Goal: Task Accomplishment & Management: Use online tool/utility

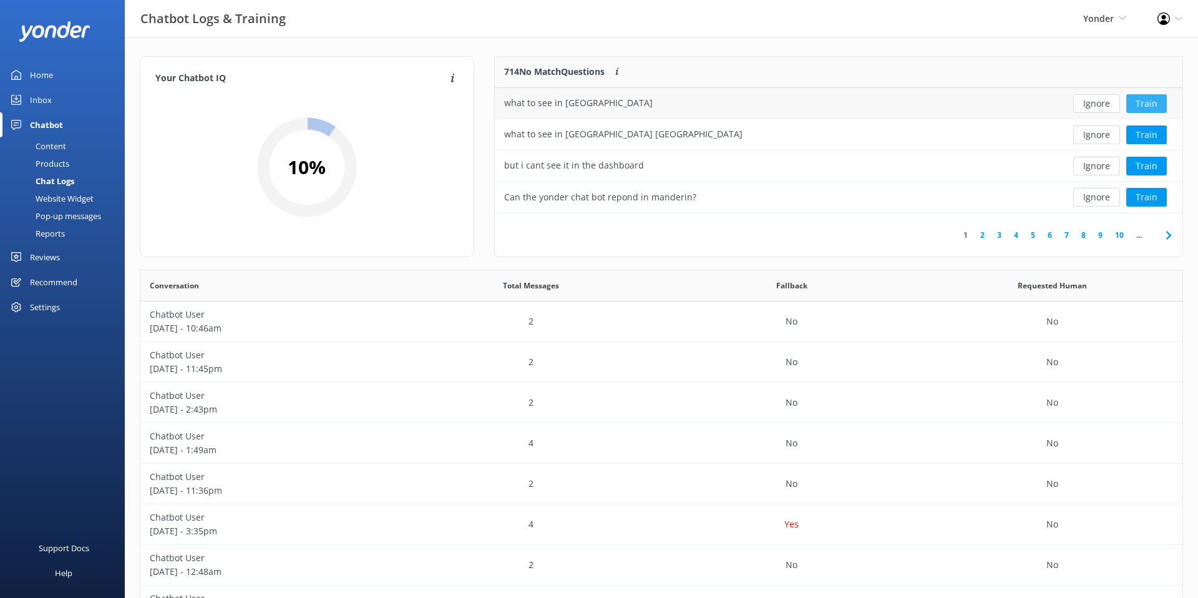
click at [1143, 104] on button "Train" at bounding box center [1147, 103] width 41 height 19
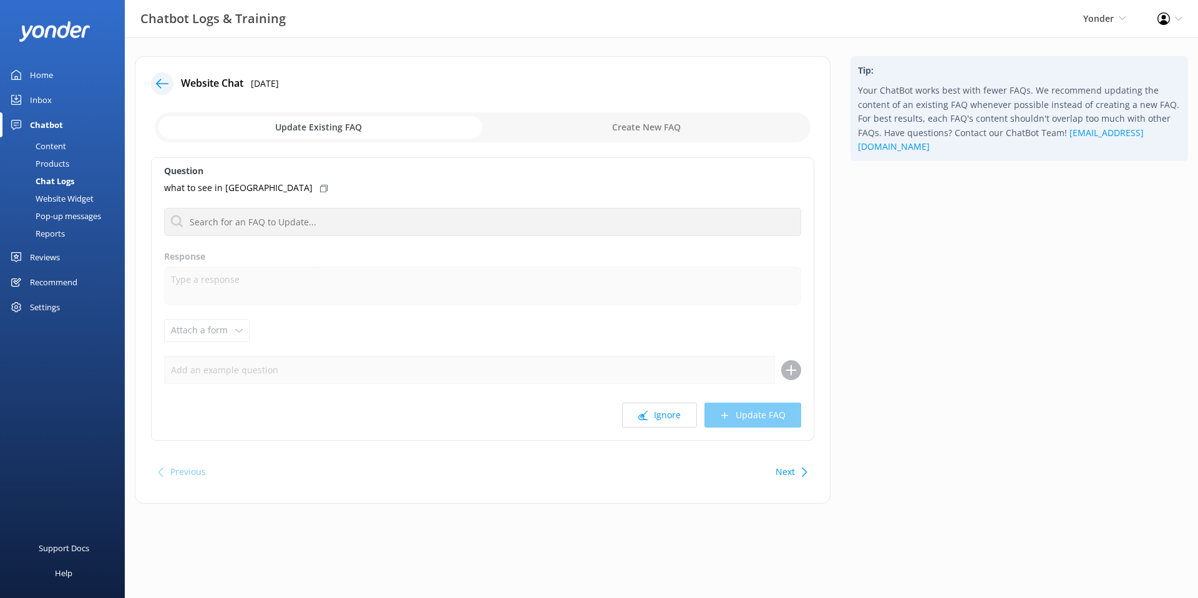
click at [1021, 198] on div "Tip: Your ChatBot works best with fewer FAQs. We recommend updating the content…" at bounding box center [1020, 286] width 358 height 460
click at [158, 78] on icon at bounding box center [162, 83] width 12 height 12
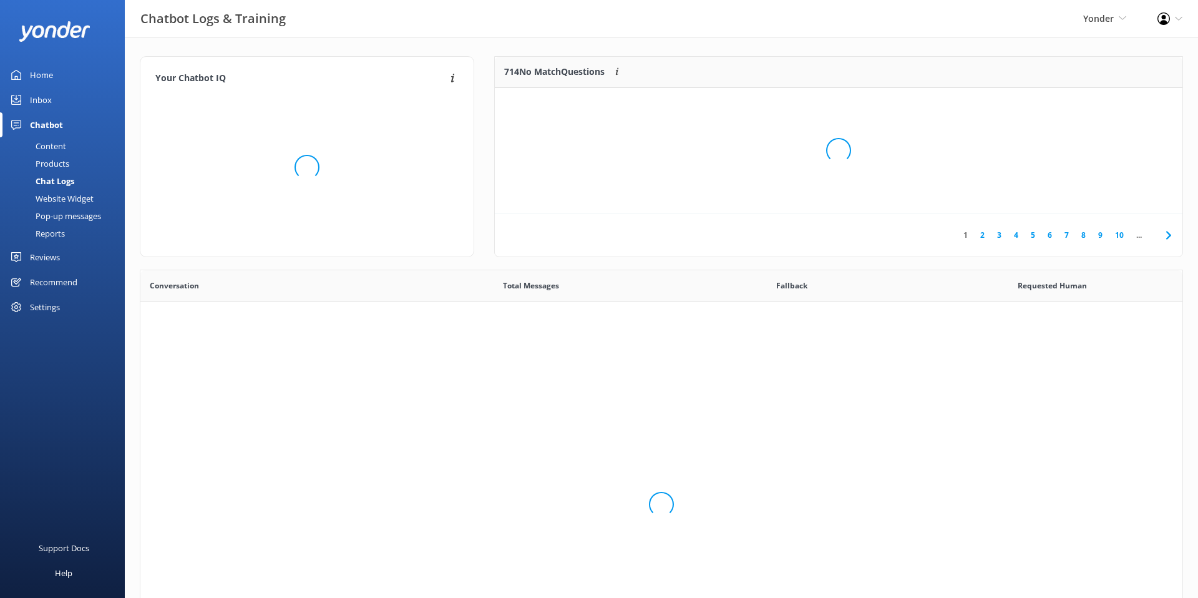
scroll to position [438, 1042]
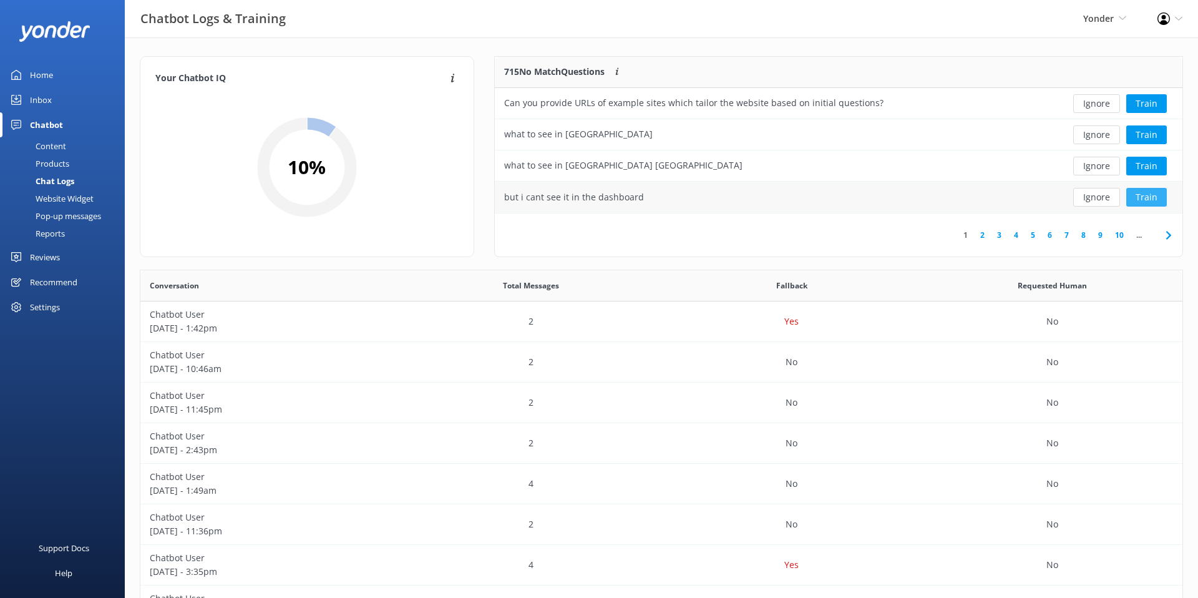
click at [1146, 200] on button "Train" at bounding box center [1147, 197] width 41 height 19
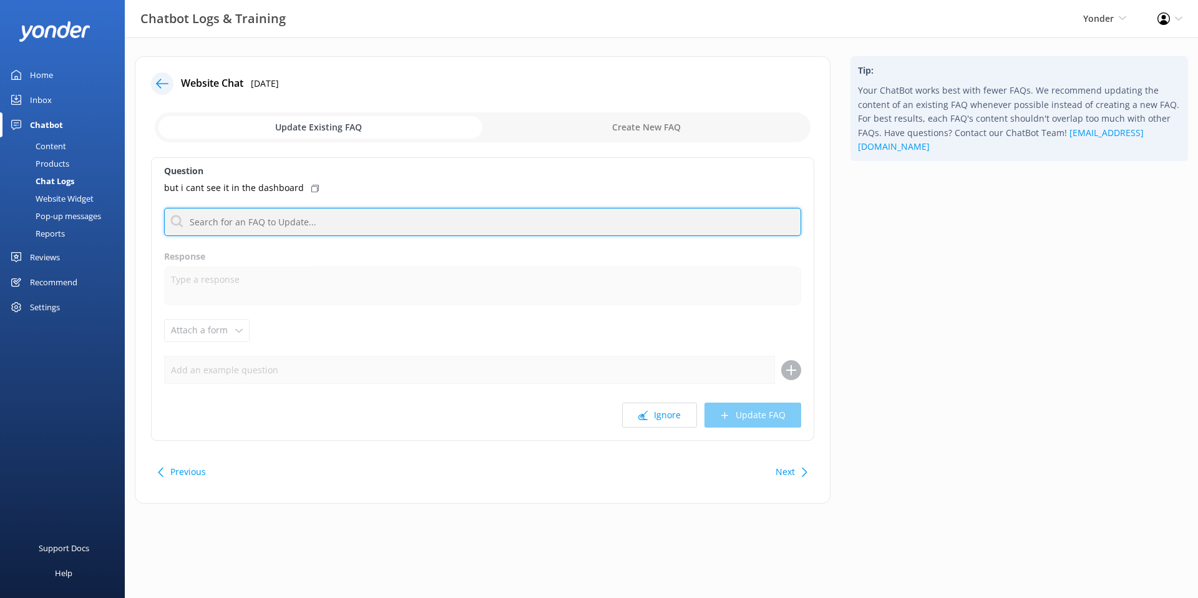
click at [298, 223] on input "text" at bounding box center [482, 222] width 637 height 28
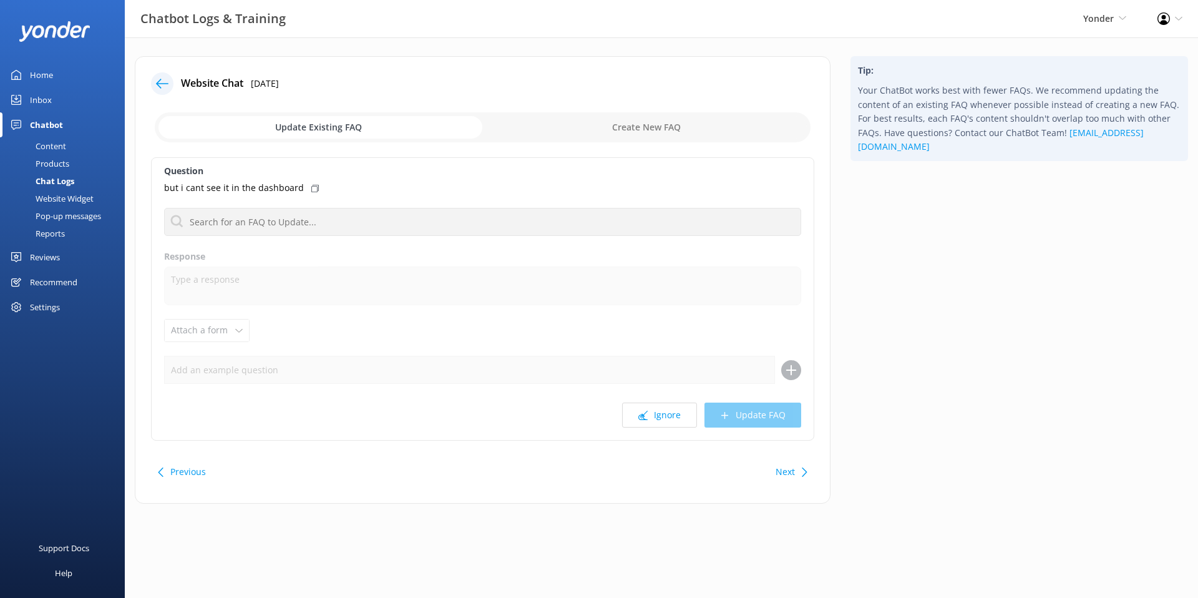
click at [982, 166] on div "Tip: Your ChatBot works best with fewer FAQs. We recommend updating the content…" at bounding box center [1020, 286] width 358 height 460
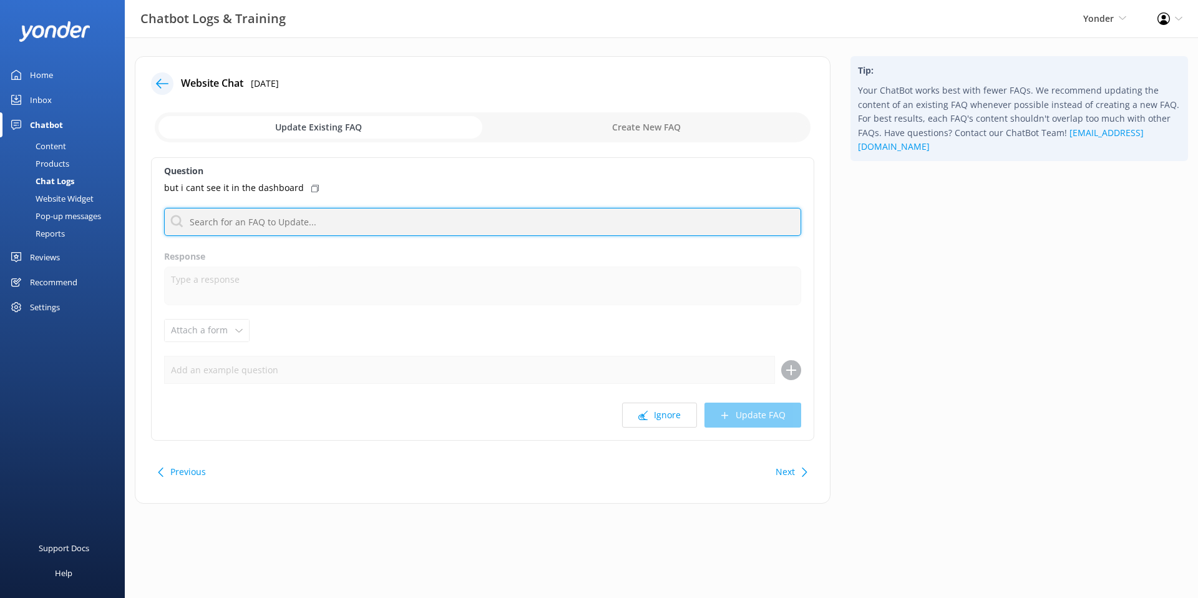
click at [352, 221] on input "text" at bounding box center [482, 222] width 637 height 28
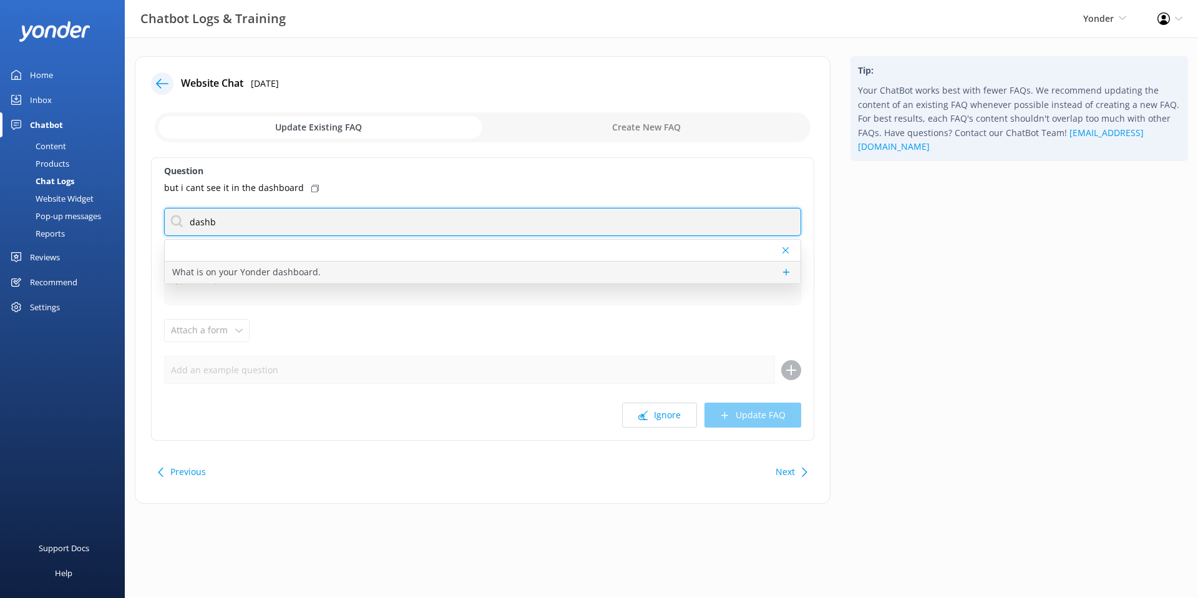
type input "dashb"
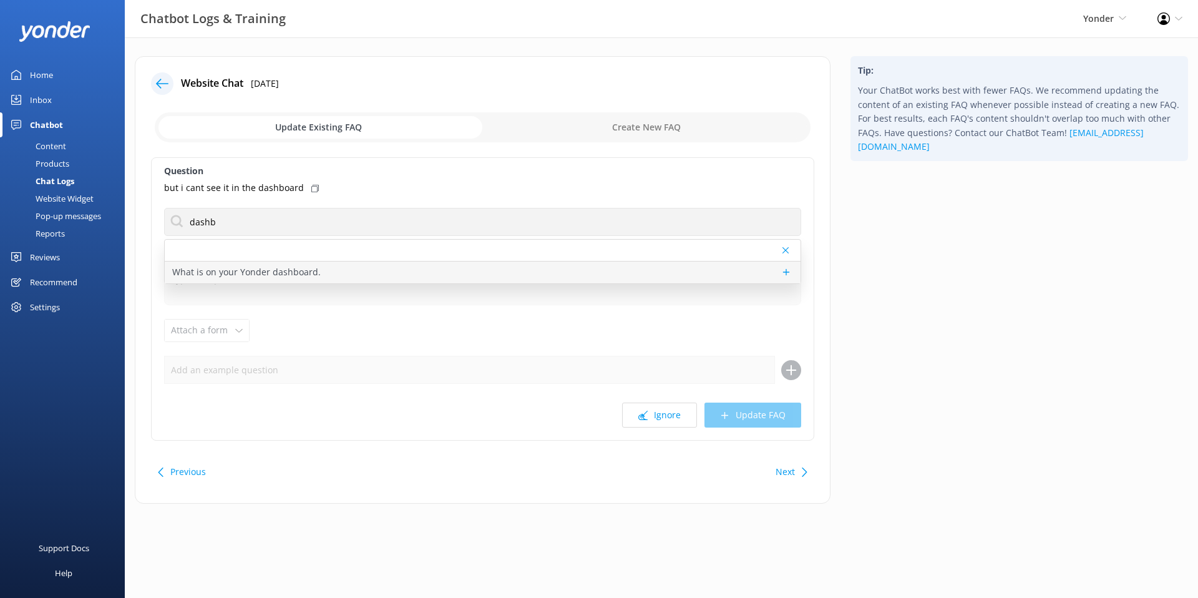
click at [217, 269] on p "What is on your Yonder dashboard." at bounding box center [246, 272] width 149 height 14
type textarea "To find out more detail about the Yonder Dashboard we recommend booking a demo …"
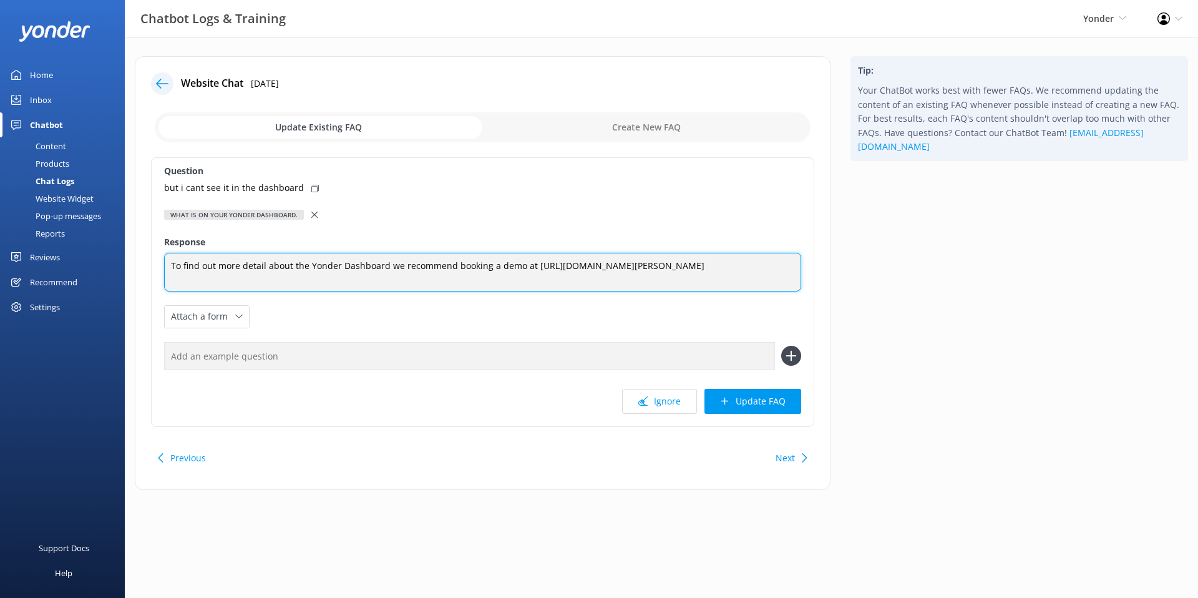
click at [273, 270] on textarea "To find out more detail about the Yonder Dashboard we recommend booking a demo …" at bounding box center [482, 272] width 637 height 39
click at [795, 271] on textarea "To find out more detail about the Yonder Dashboard we recommend booking a demo …" at bounding box center [482, 272] width 637 height 39
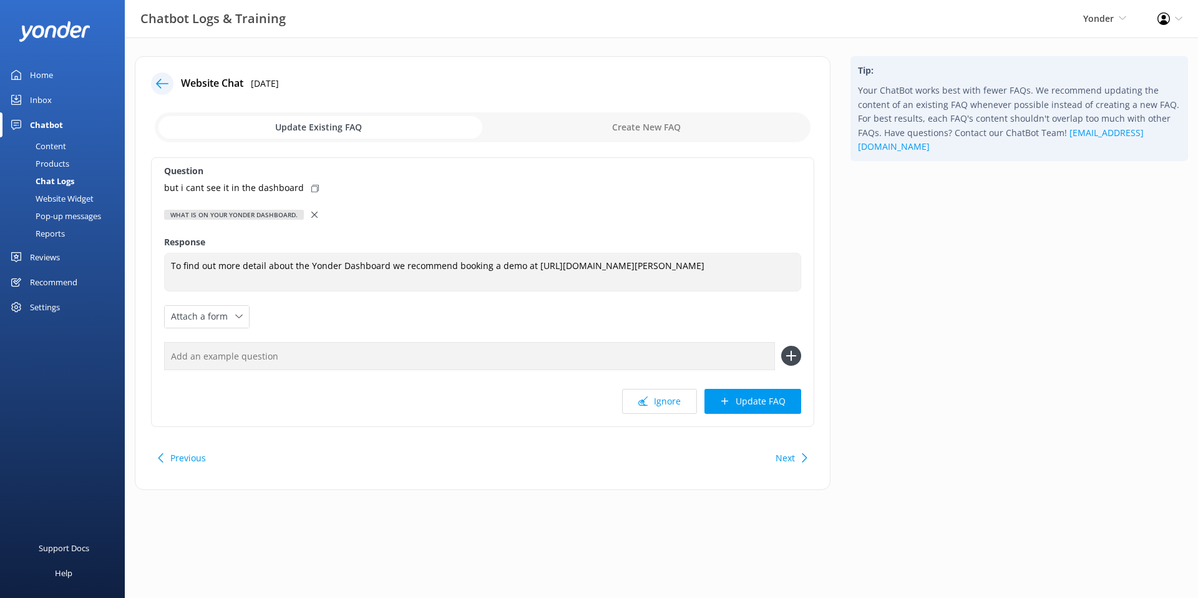
click at [931, 222] on div "Tip: Your ChatBot works best with fewer FAQs. We recommend updating the content…" at bounding box center [1020, 279] width 358 height 446
click at [527, 128] on input "checkbox" at bounding box center [483, 127] width 656 height 30
checkbox input "true"
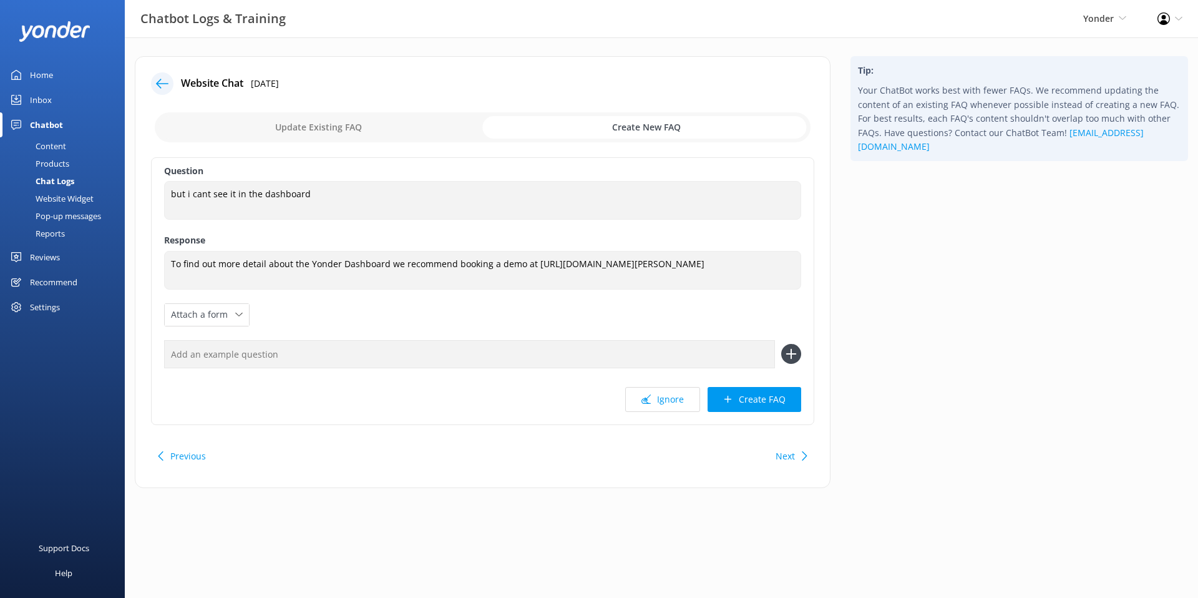
click at [157, 88] on icon at bounding box center [162, 83] width 12 height 12
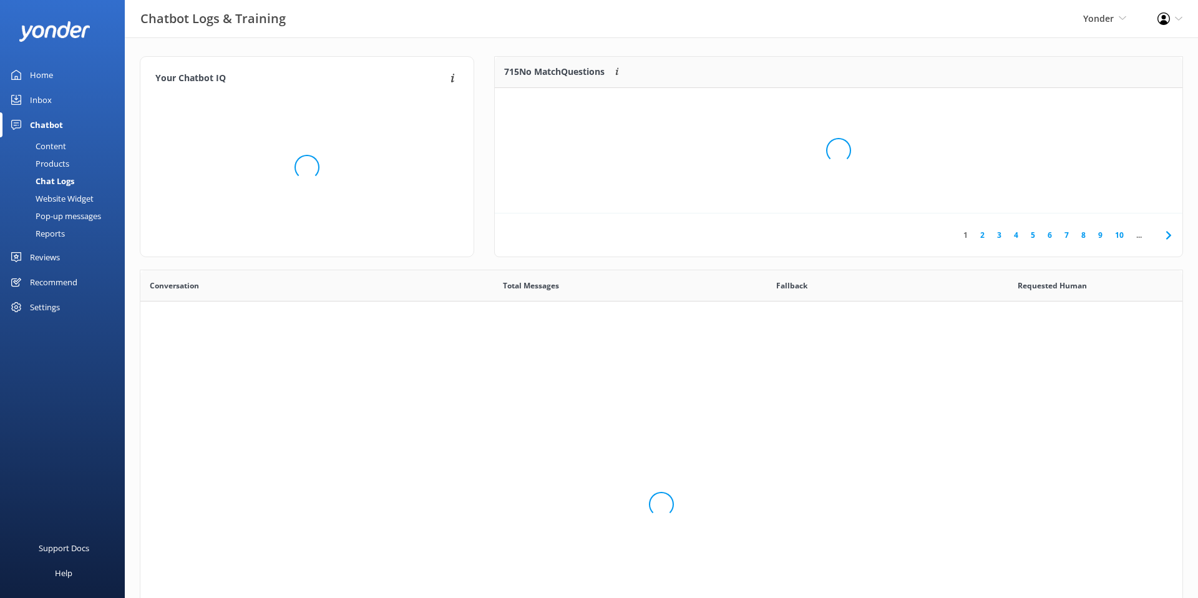
scroll to position [438, 1042]
